Goal: Information Seeking & Learning: Learn about a topic

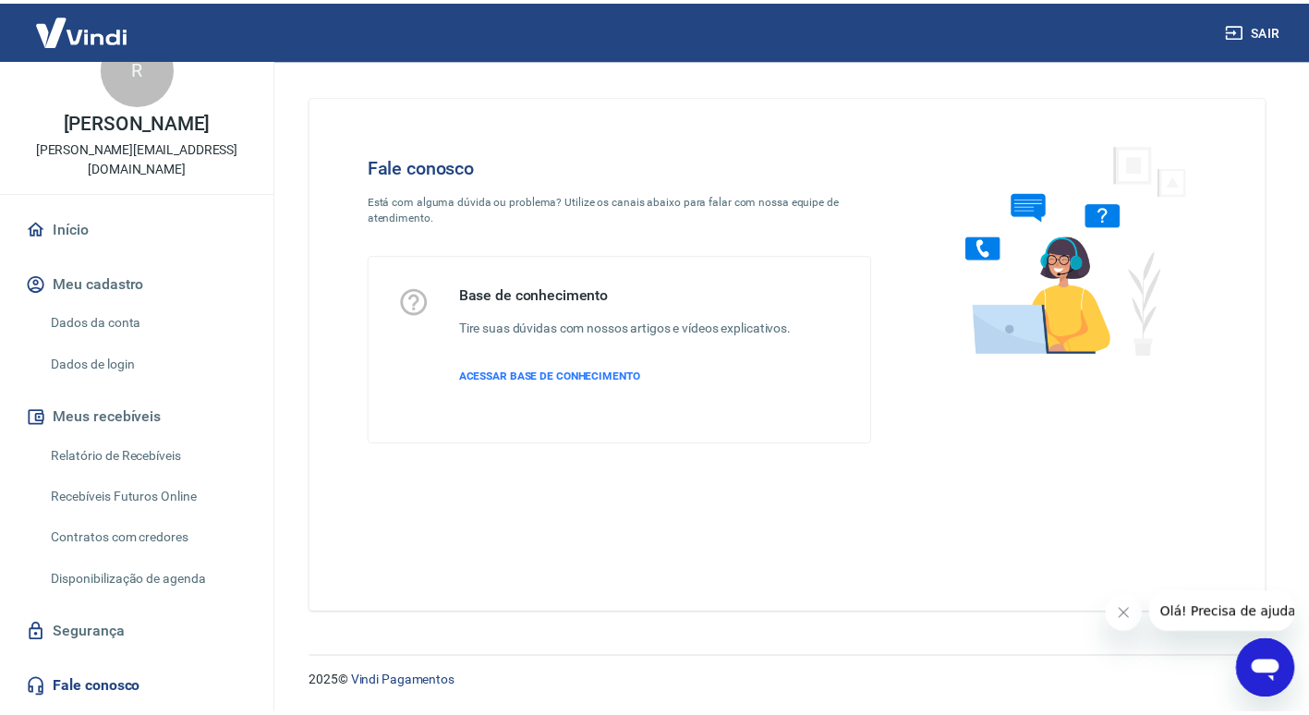
scroll to position [261, 0]
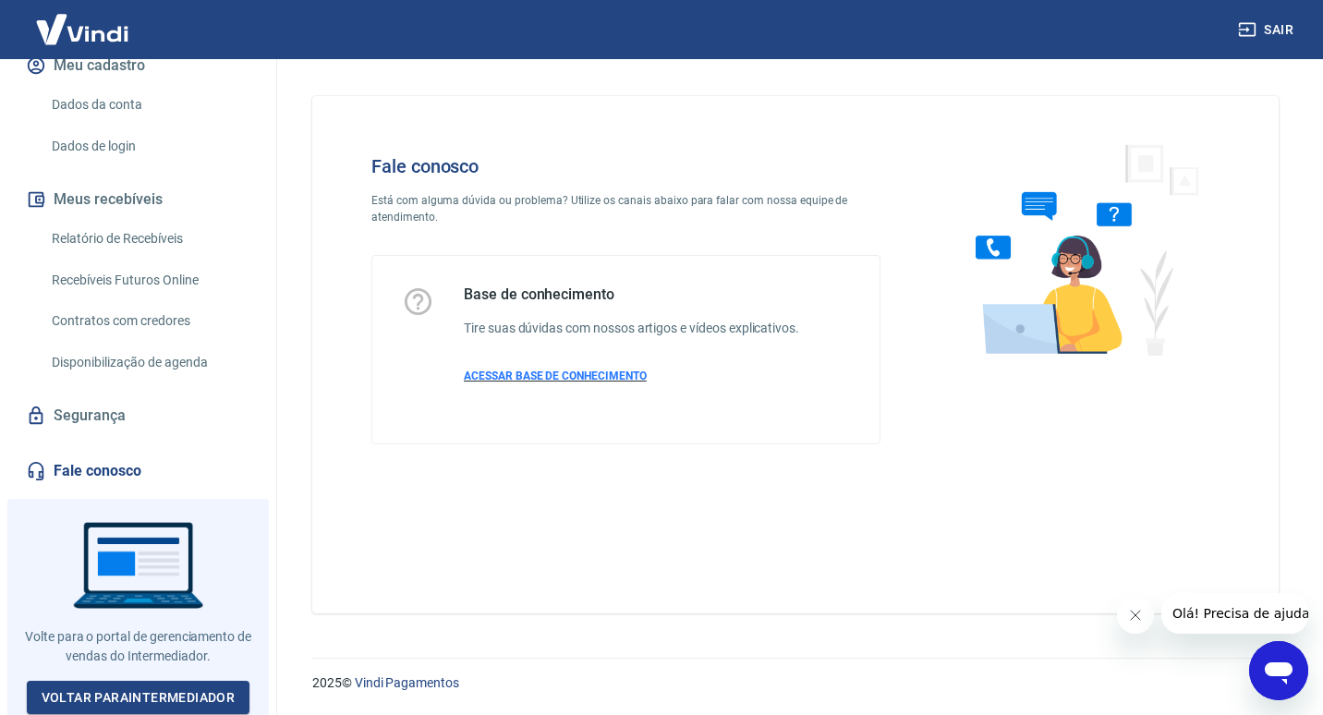
click at [618, 380] on span "ACESSAR BASE DE CONHECIMENTO" at bounding box center [555, 375] width 183 height 13
click at [90, 37] on img at bounding box center [82, 29] width 120 height 56
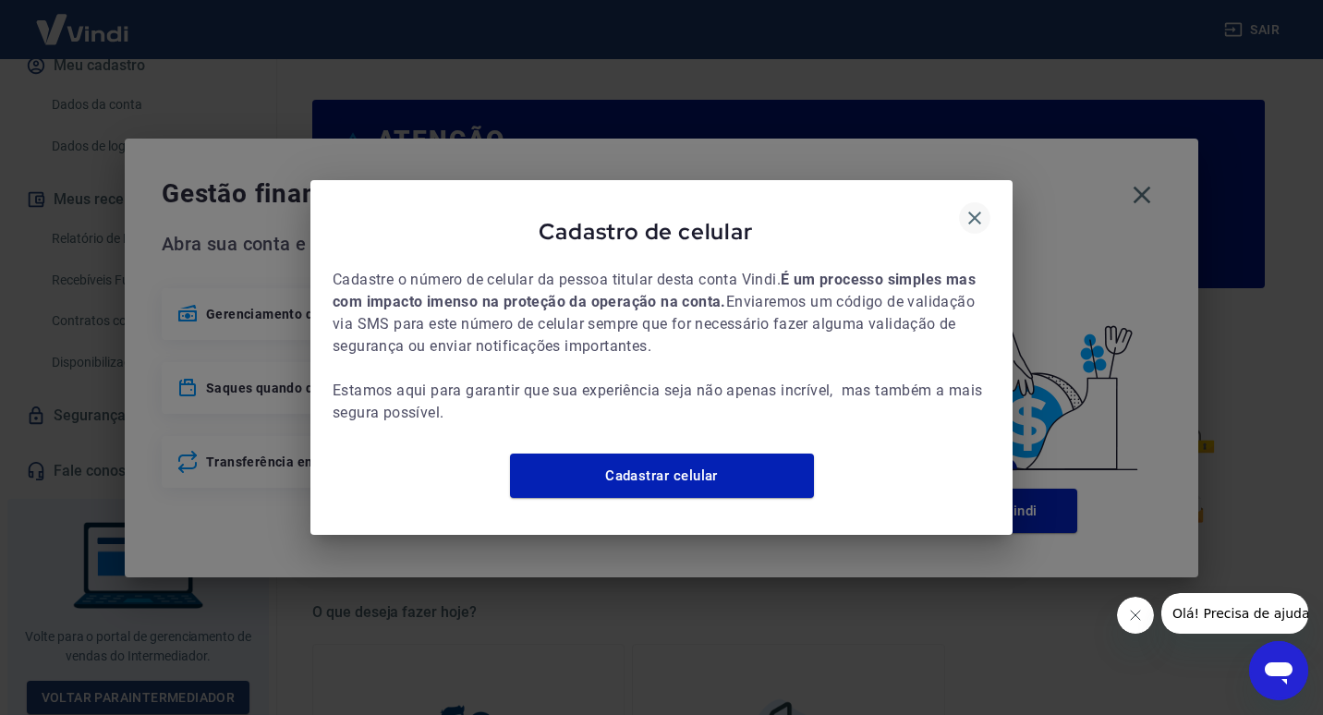
click at [970, 212] on icon "button" at bounding box center [974, 218] width 13 height 13
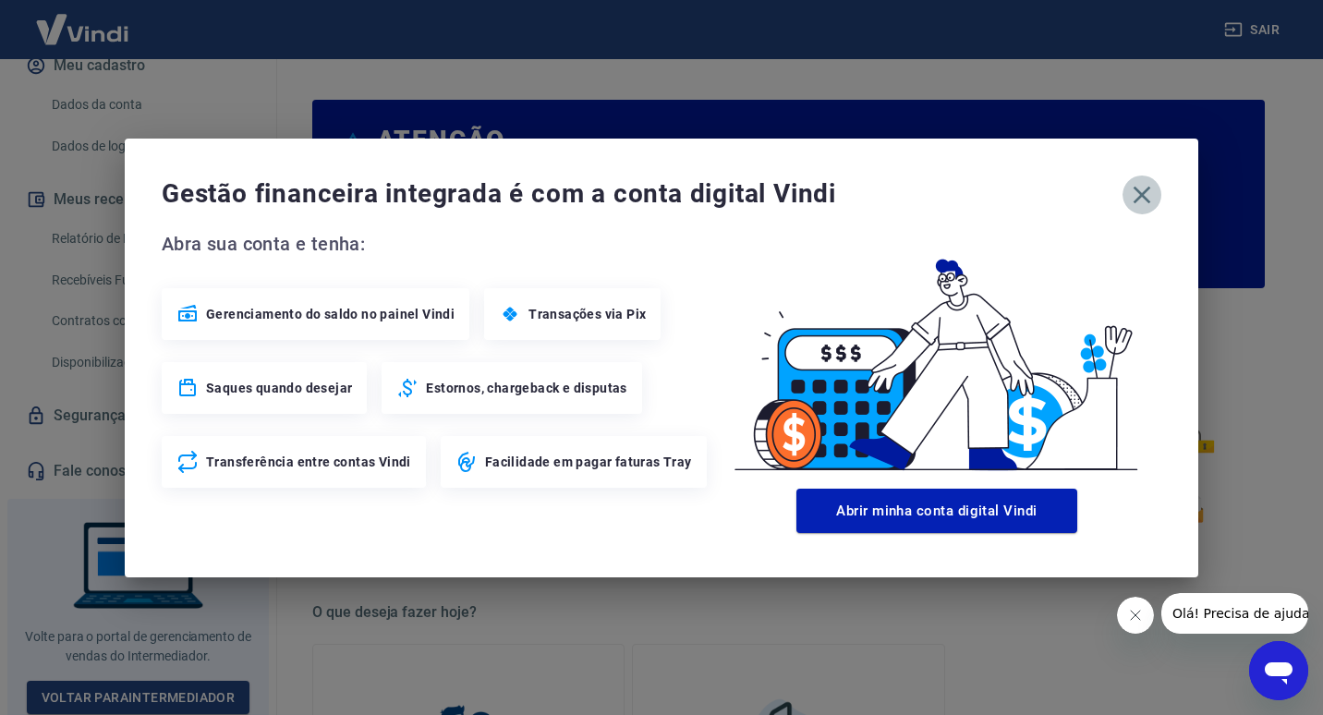
click at [1142, 190] on icon "button" at bounding box center [1142, 195] width 30 height 30
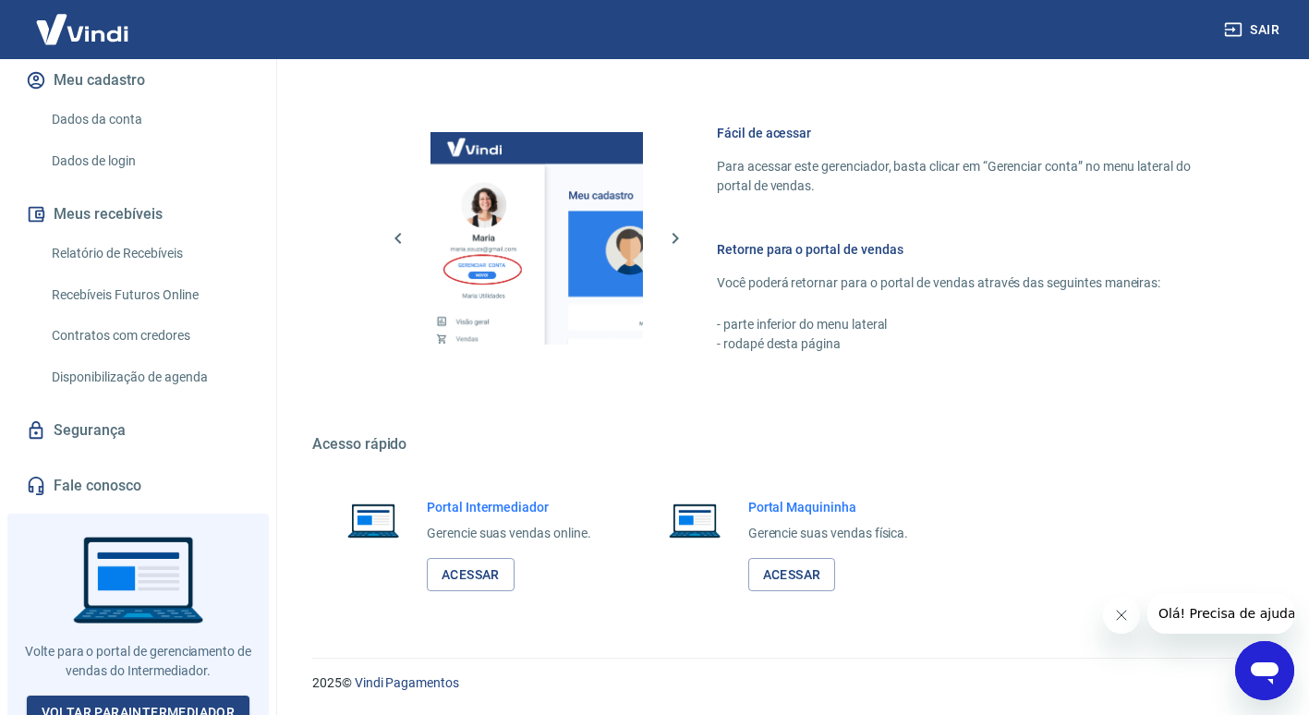
scroll to position [261, 0]
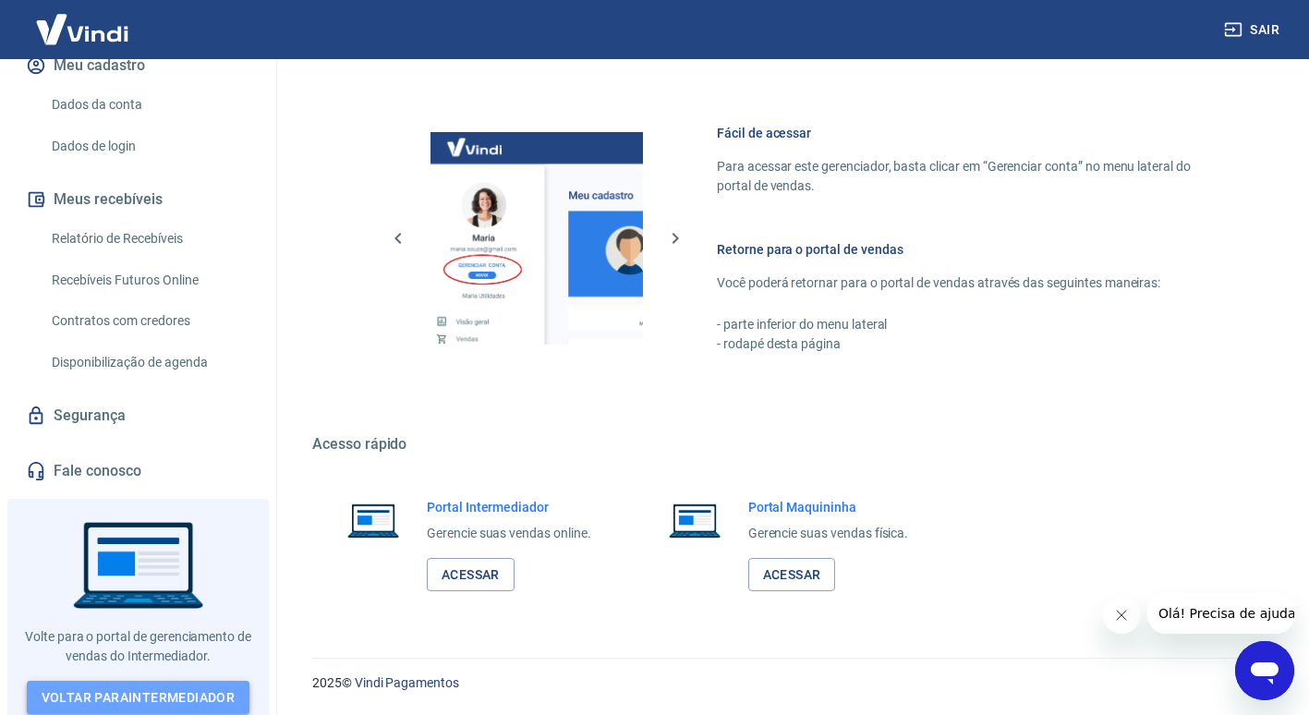
click at [158, 697] on link "Voltar para Intermediador" at bounding box center [139, 698] width 224 height 34
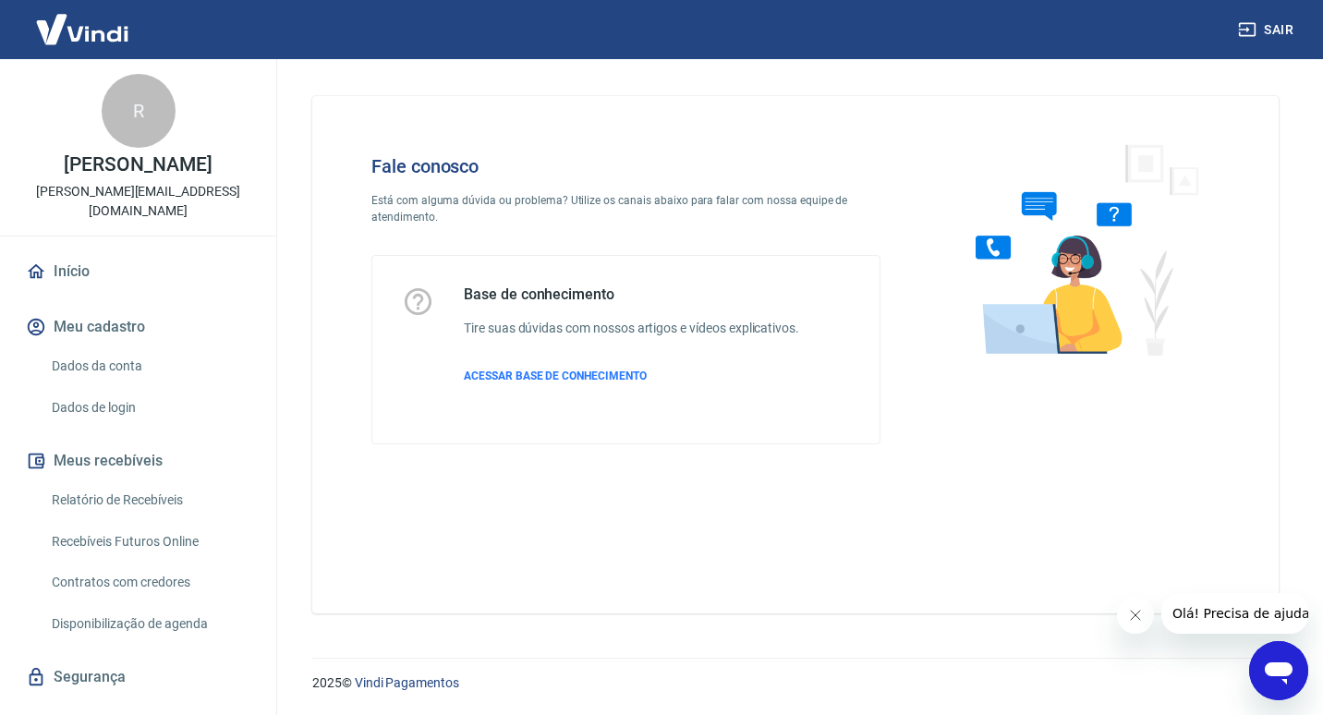
click at [1103, 309] on img at bounding box center [1078, 249] width 281 height 247
click at [612, 380] on span "ACESSAR BASE DE CONHECIMENTO" at bounding box center [555, 375] width 183 height 13
